Goal: Transaction & Acquisition: Download file/media

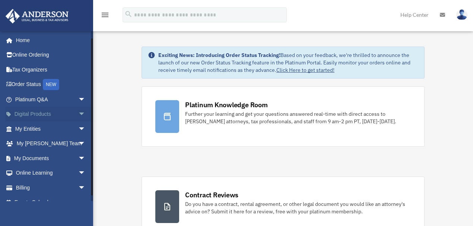
scroll to position [10, 0]
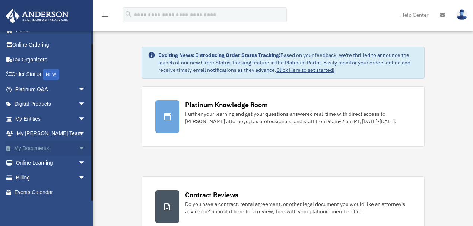
click at [78, 147] on span "arrow_drop_down" at bounding box center [85, 148] width 15 height 15
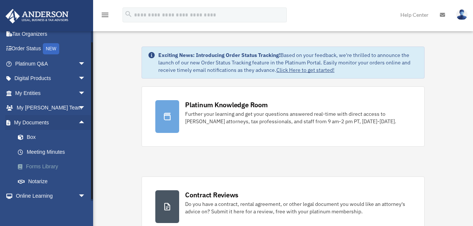
scroll to position [60, 0]
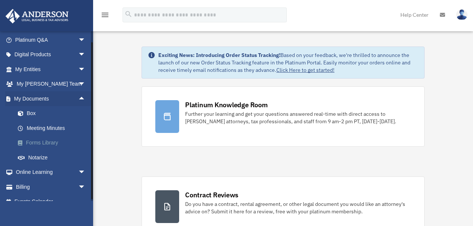
click at [38, 140] on link "Forms Library" at bounding box center [53, 142] width 86 height 15
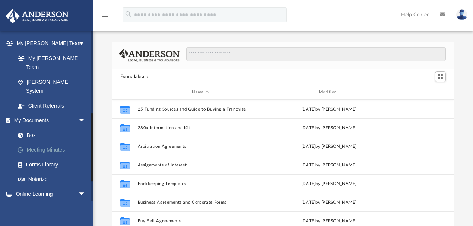
scroll to position [198, 0]
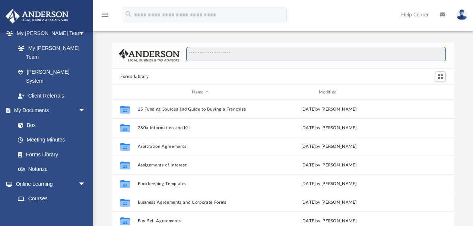
click at [233, 56] on input "Search files and folders" at bounding box center [315, 54] width 259 height 14
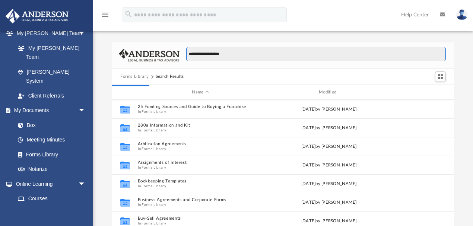
type input "**********"
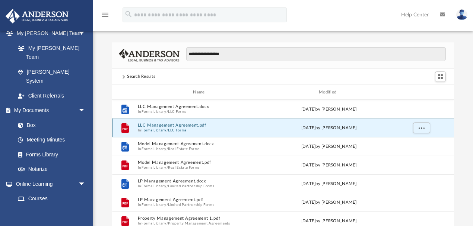
click at [158, 123] on button "LLC Management Agreement.pdf" at bounding box center [200, 125] width 125 height 5
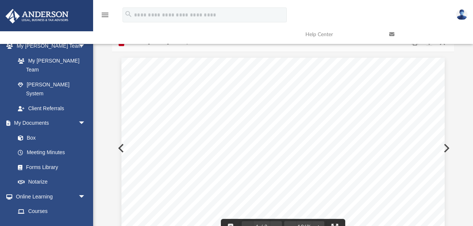
scroll to position [0, 0]
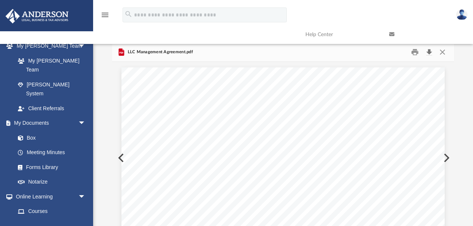
click at [427, 52] on button "Download" at bounding box center [428, 52] width 13 height 12
